Goal: Use online tool/utility: Utilize a website feature to perform a specific function

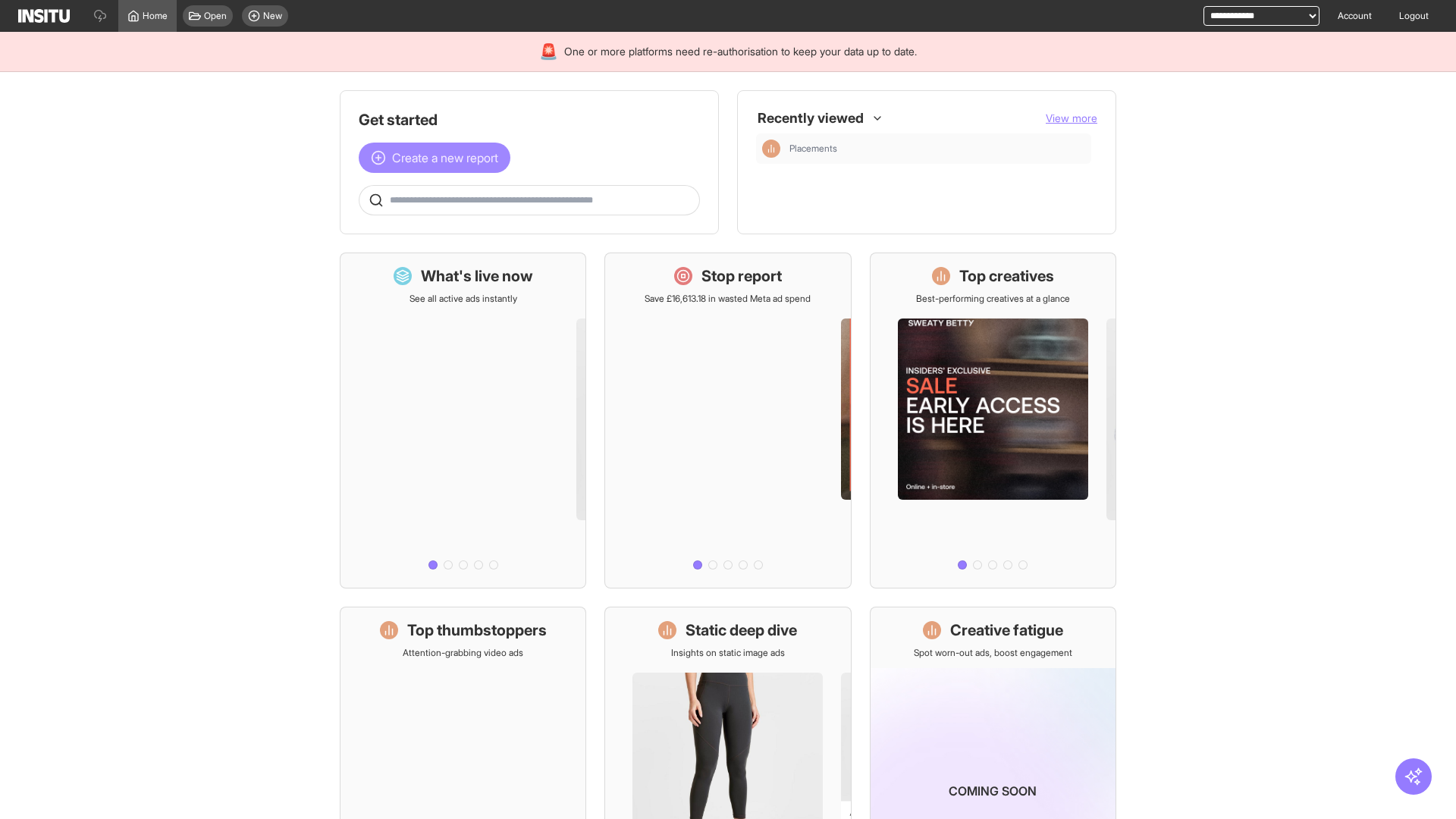
click at [438, 158] on span "Create a new report" at bounding box center [445, 158] width 106 height 18
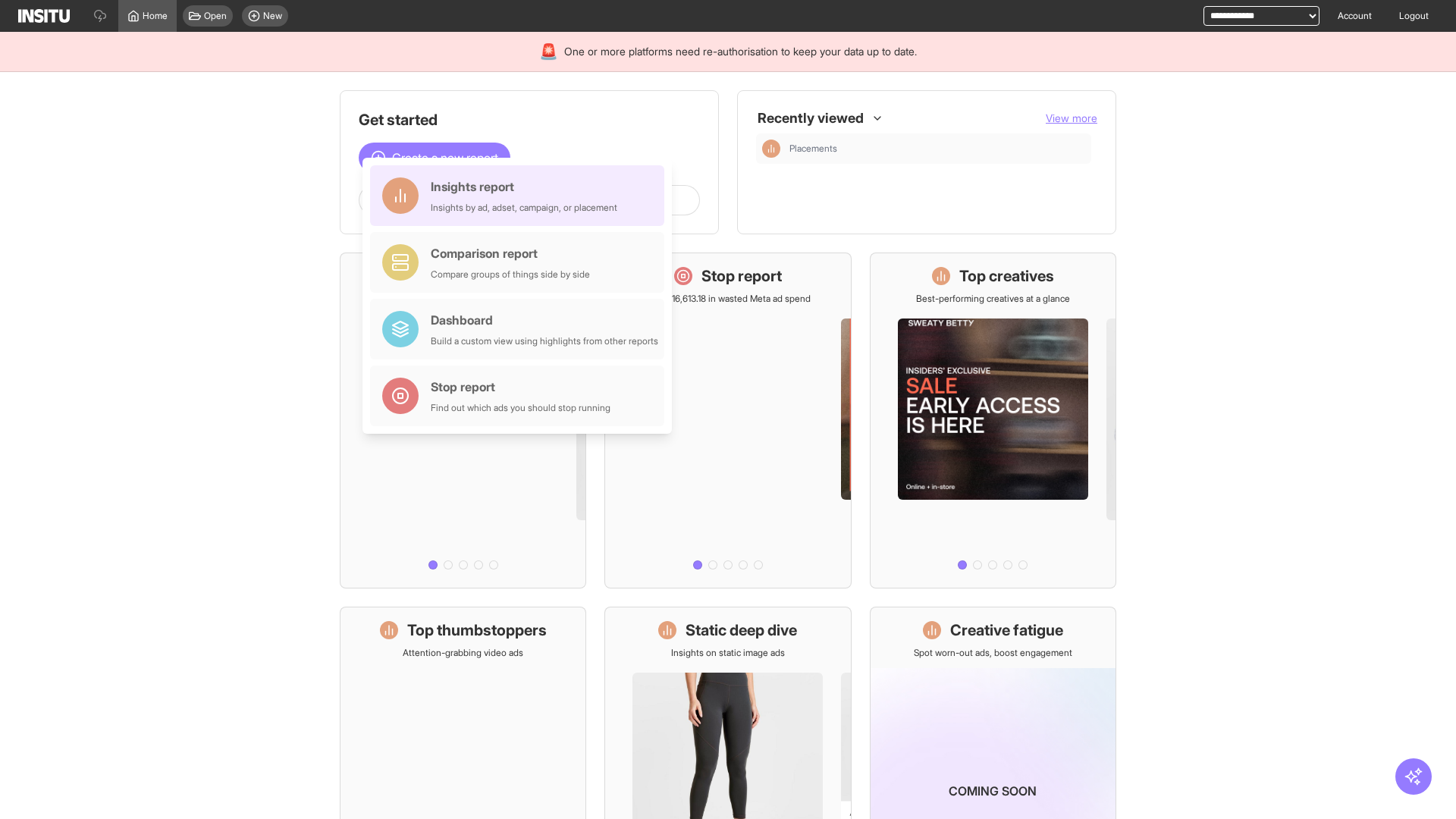
click at [521, 196] on div "Insights report Insights by ad, adset, campaign, or placement" at bounding box center [524, 196] width 187 height 37
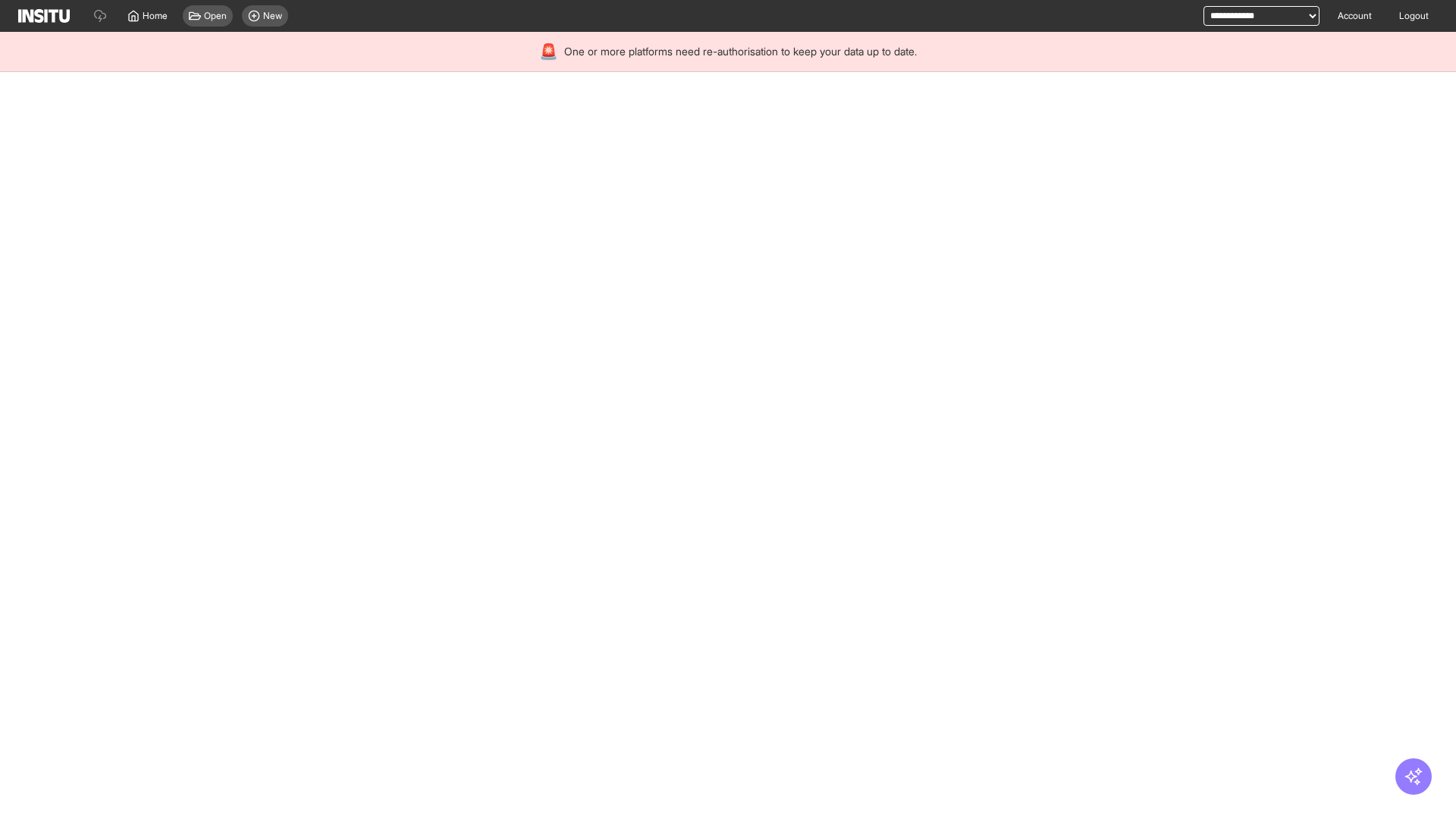
select select "**"
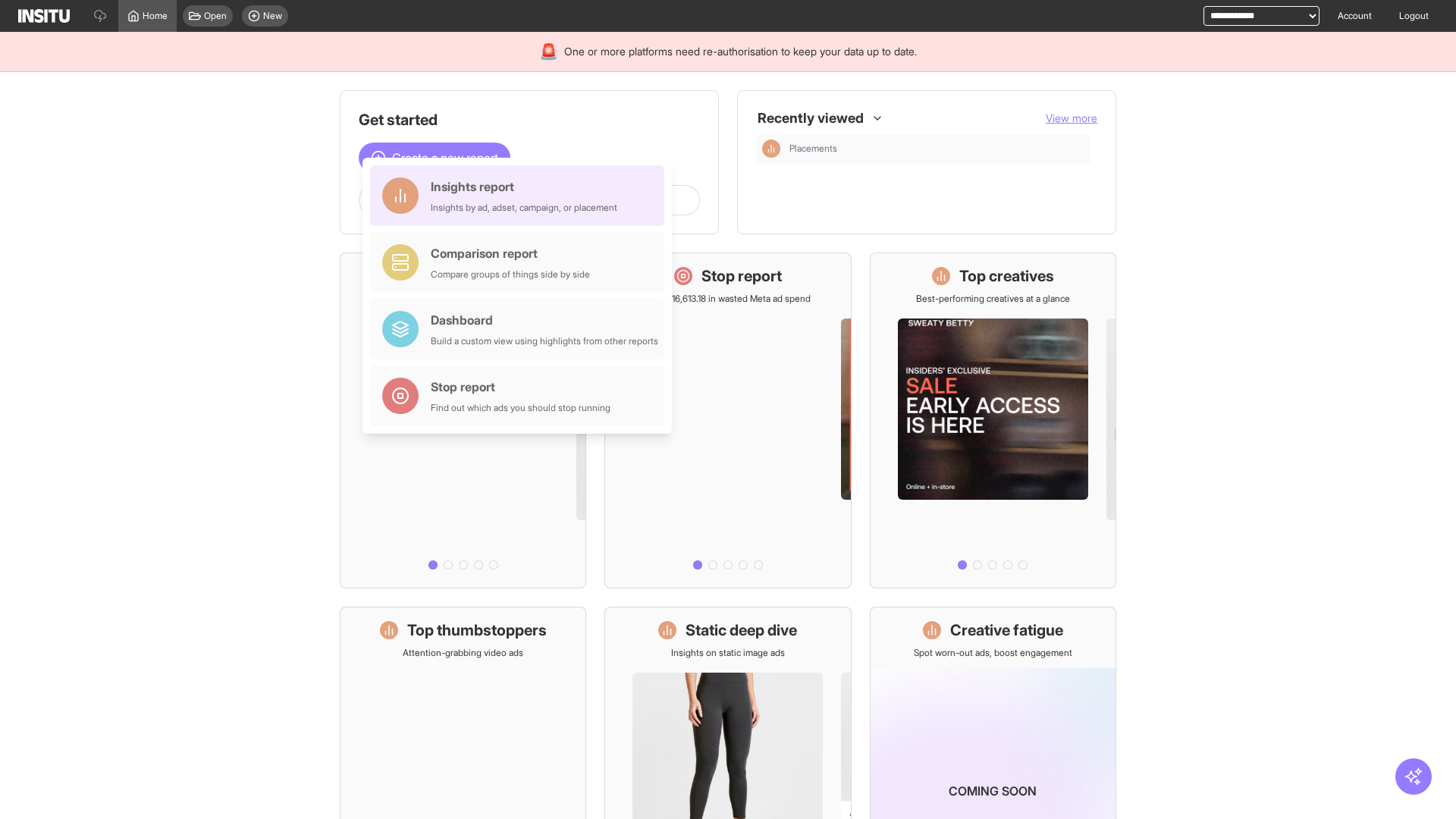
click at [521, 196] on div "Insights report Insights by ad, adset, campaign, or placement" at bounding box center [524, 196] width 187 height 37
